Goal: Transaction & Acquisition: Purchase product/service

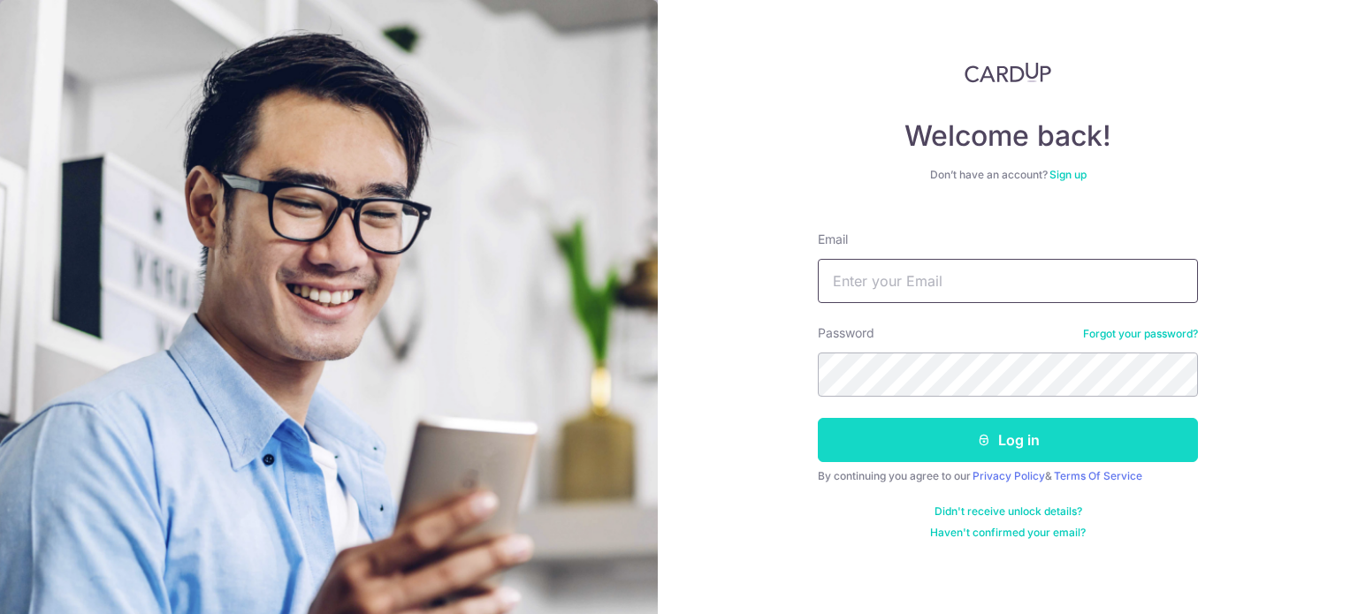
type input "[EMAIL_ADDRESS][DOMAIN_NAME]"
click at [1022, 459] on button "Log in" at bounding box center [1008, 440] width 380 height 44
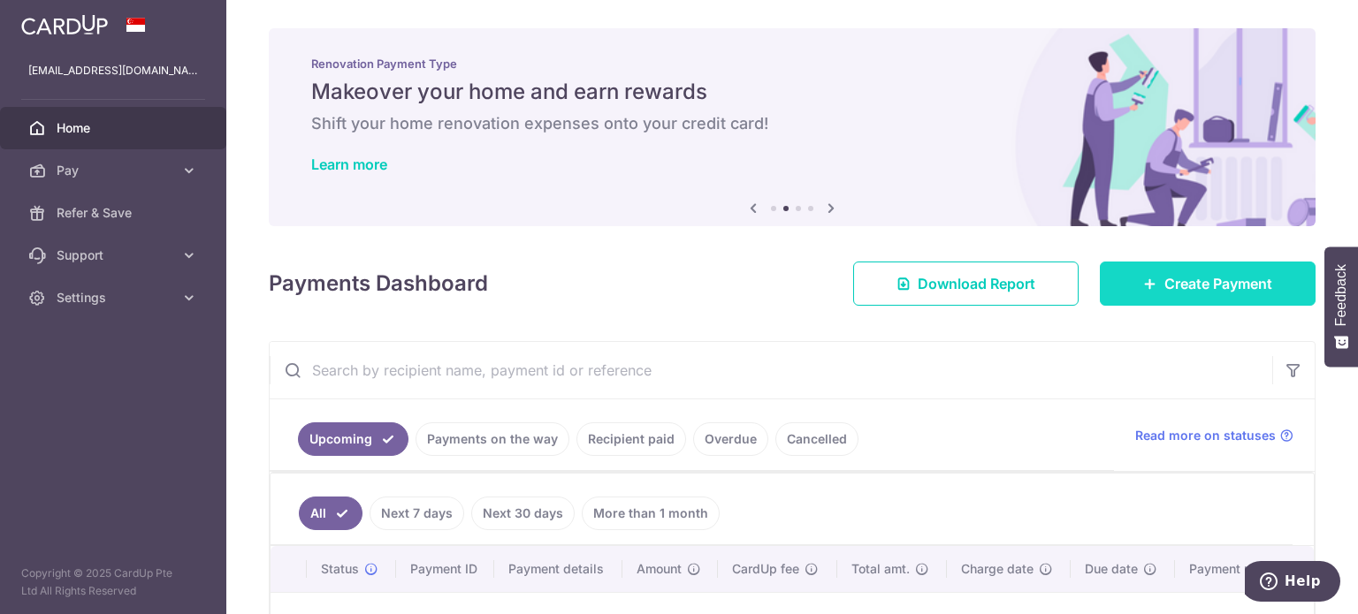
click at [1167, 290] on span "Create Payment" at bounding box center [1218, 283] width 108 height 21
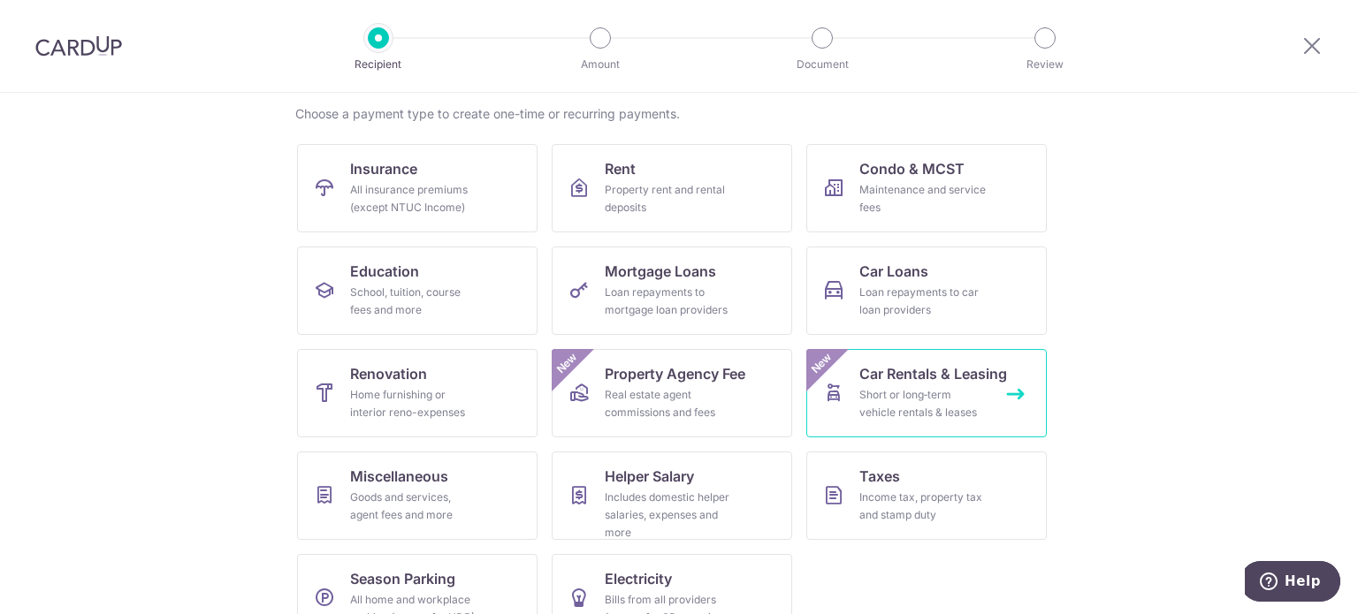
scroll to position [176, 0]
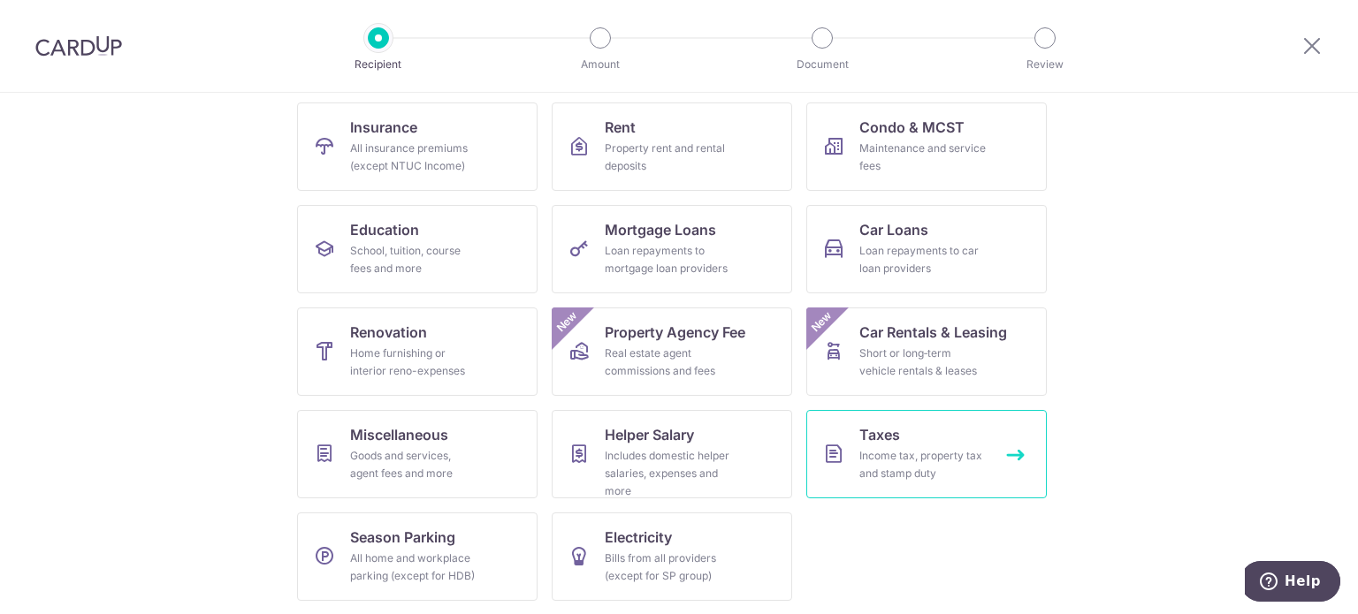
click at [897, 445] on link "Taxes Income tax, property tax and stamp duty" at bounding box center [926, 454] width 240 height 88
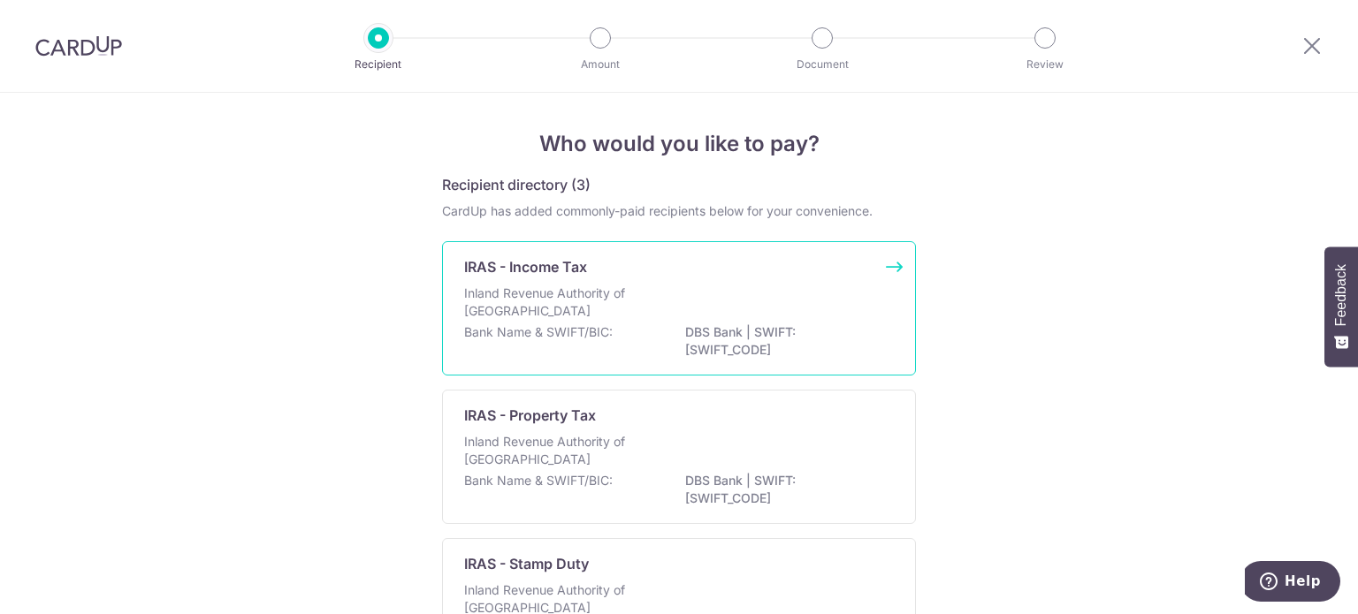
click at [638, 311] on p "Inland Revenue Authority of Singapore" at bounding box center [557, 302] width 187 height 35
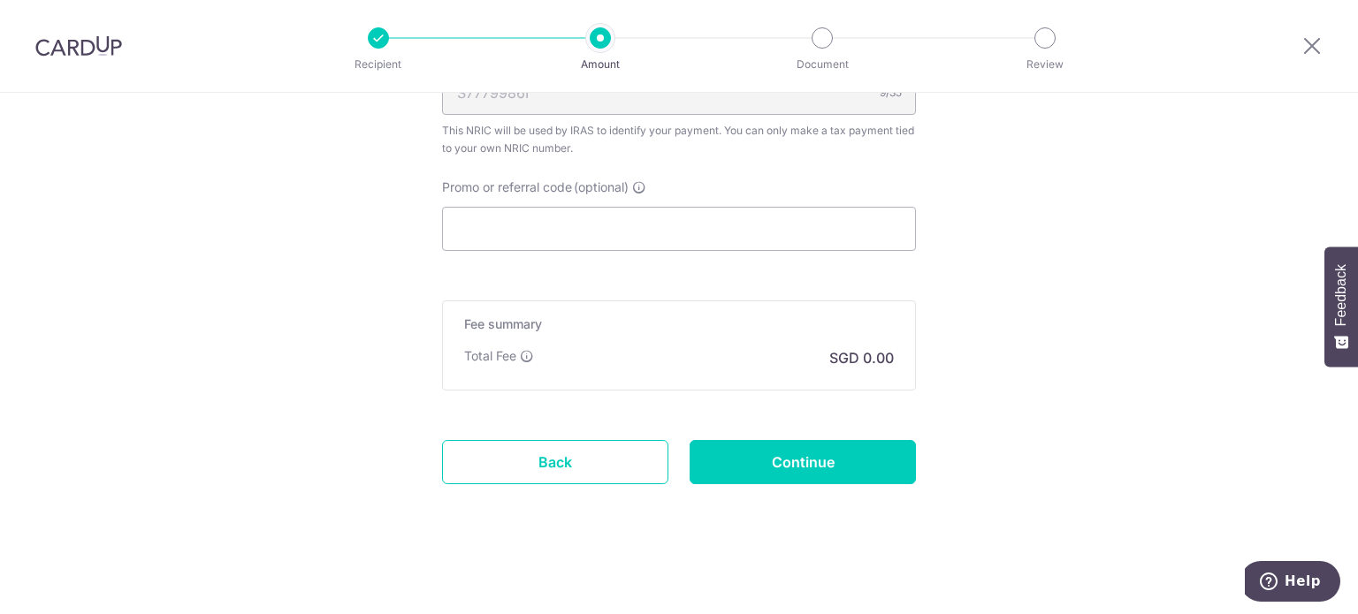
scroll to position [941, 0]
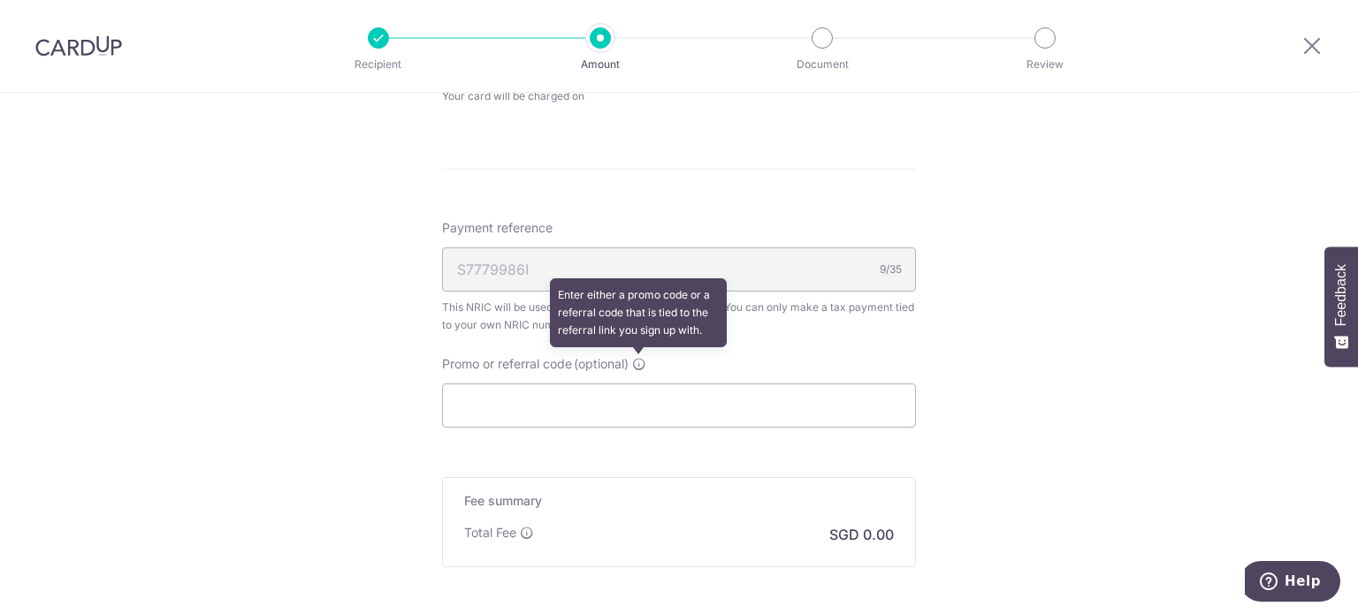
click at [638, 363] on icon at bounding box center [639, 364] width 14 height 14
click at [638, 384] on input "Promo or referral code (optional) Enter either a promo code or a referral code …" at bounding box center [679, 406] width 474 height 44
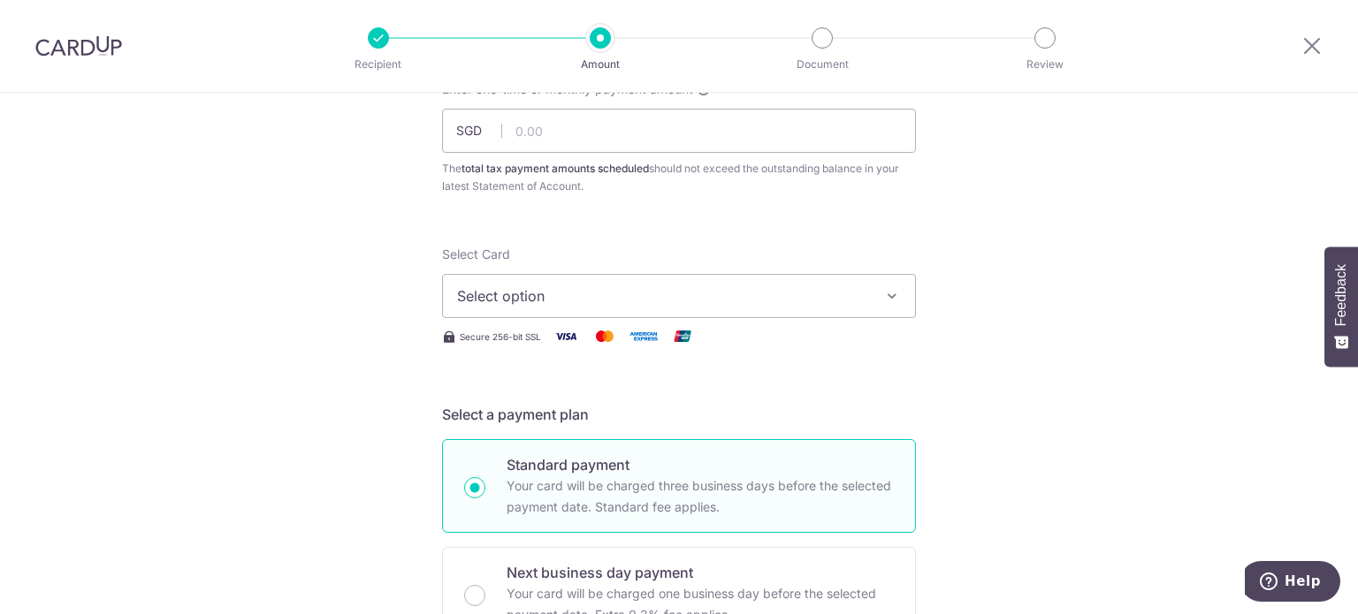
scroll to position [0, 0]
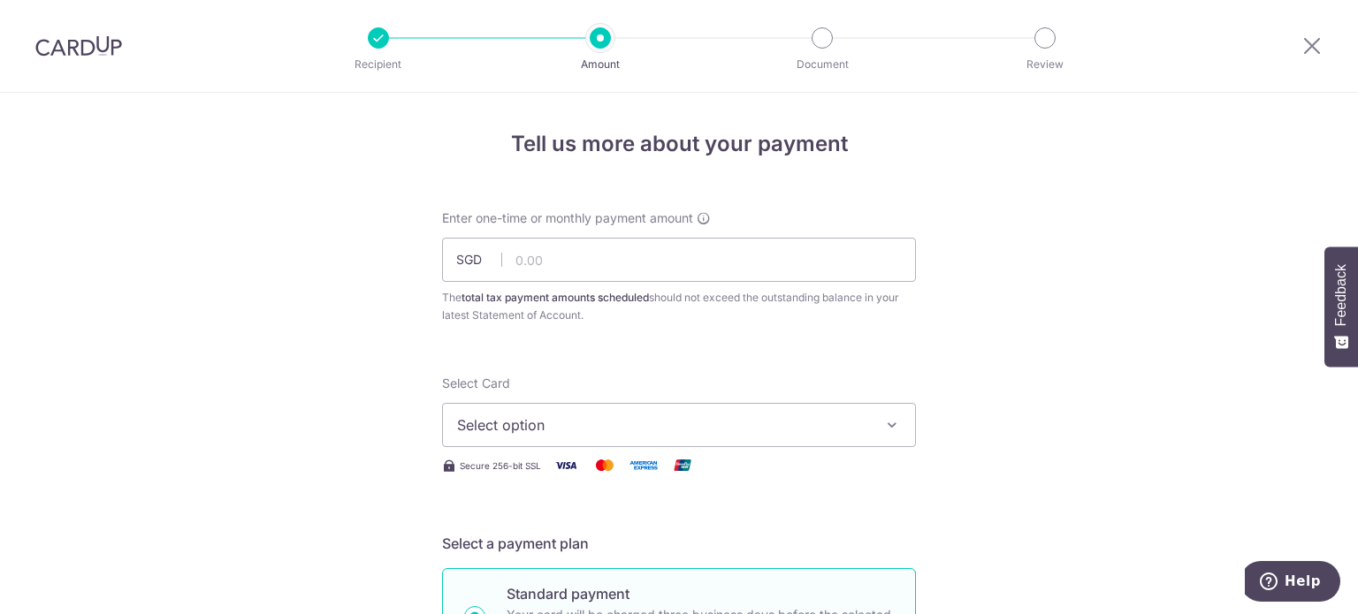
click at [94, 43] on img at bounding box center [78, 45] width 87 height 21
